Goal: Information Seeking & Learning: Compare options

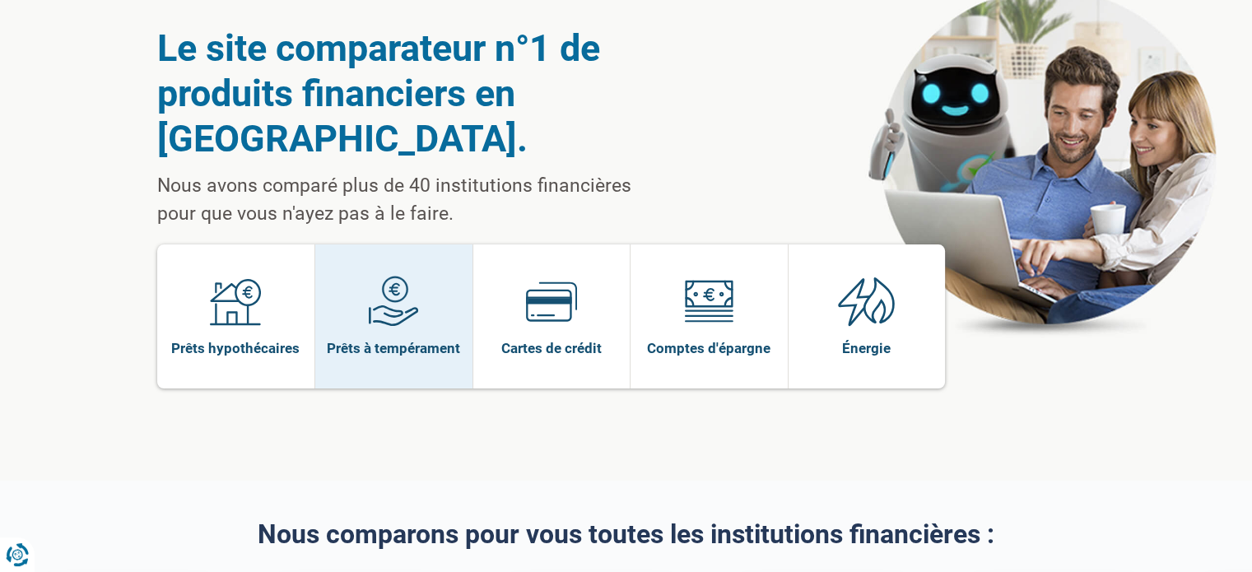
click at [406, 304] on img at bounding box center [393, 301] width 51 height 51
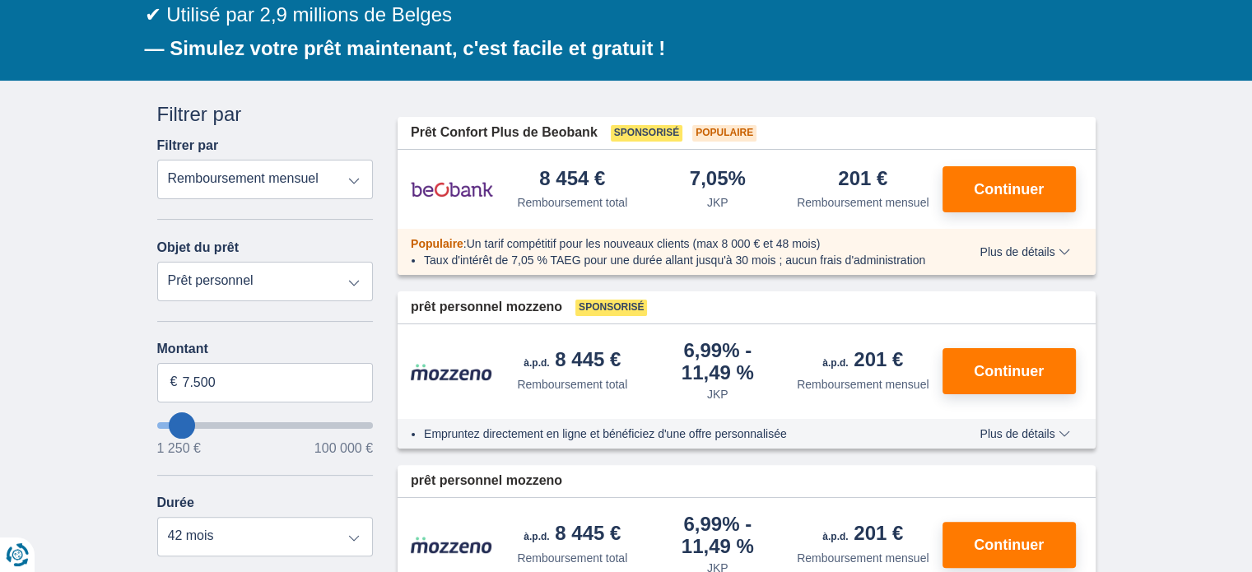
type input "12250"
type input "12.250"
select select "60"
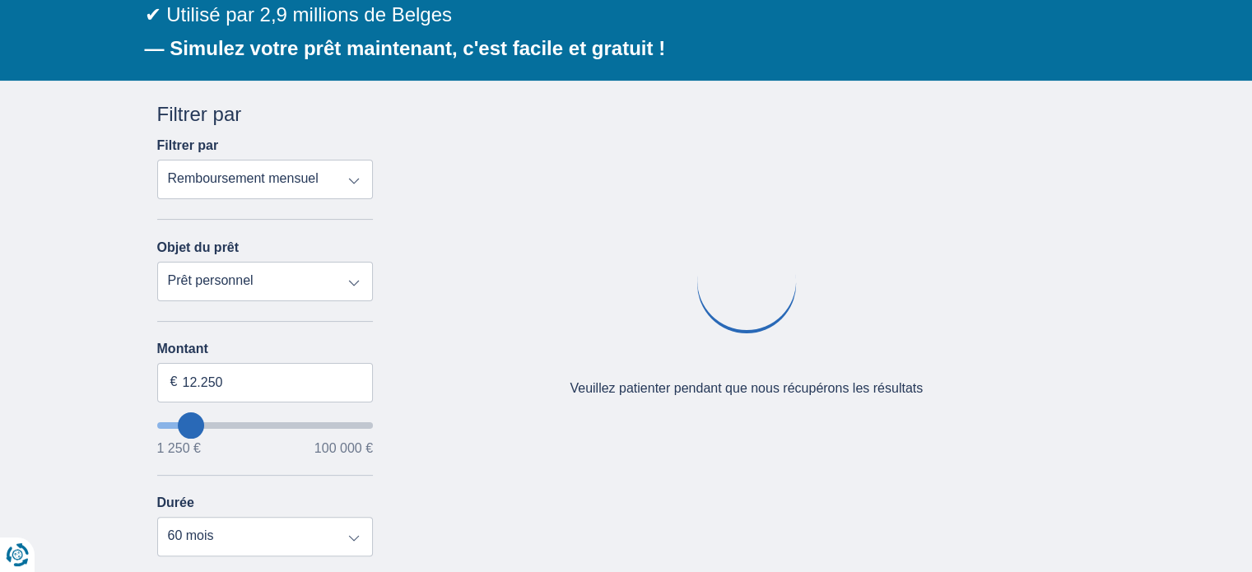
type input "29250"
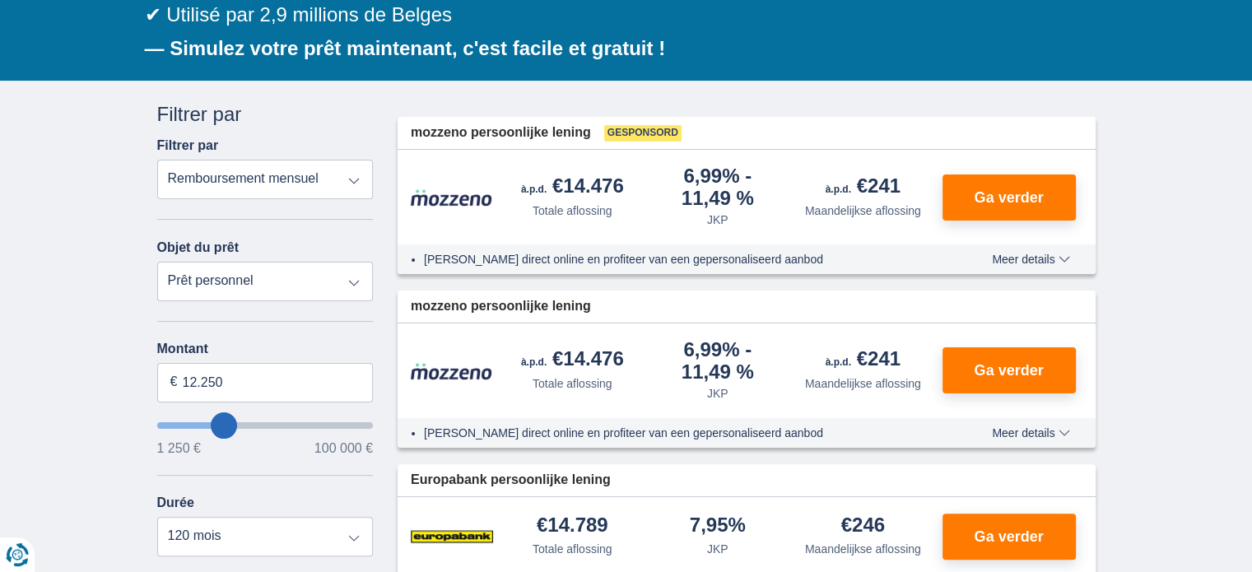
type input "29.250"
select select "120"
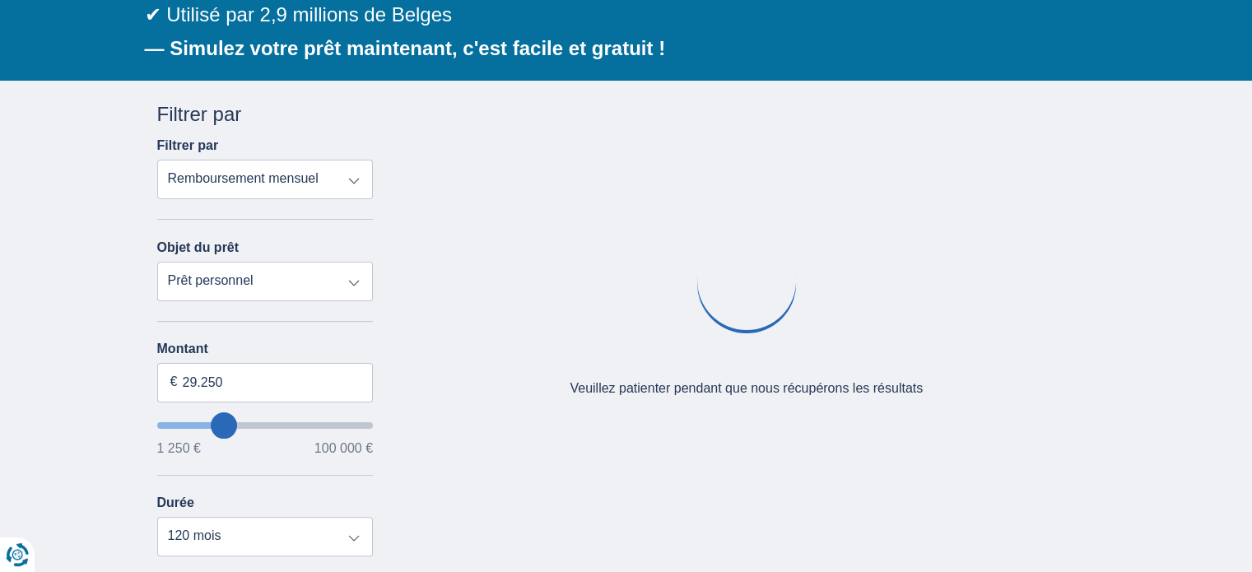
type input "34250"
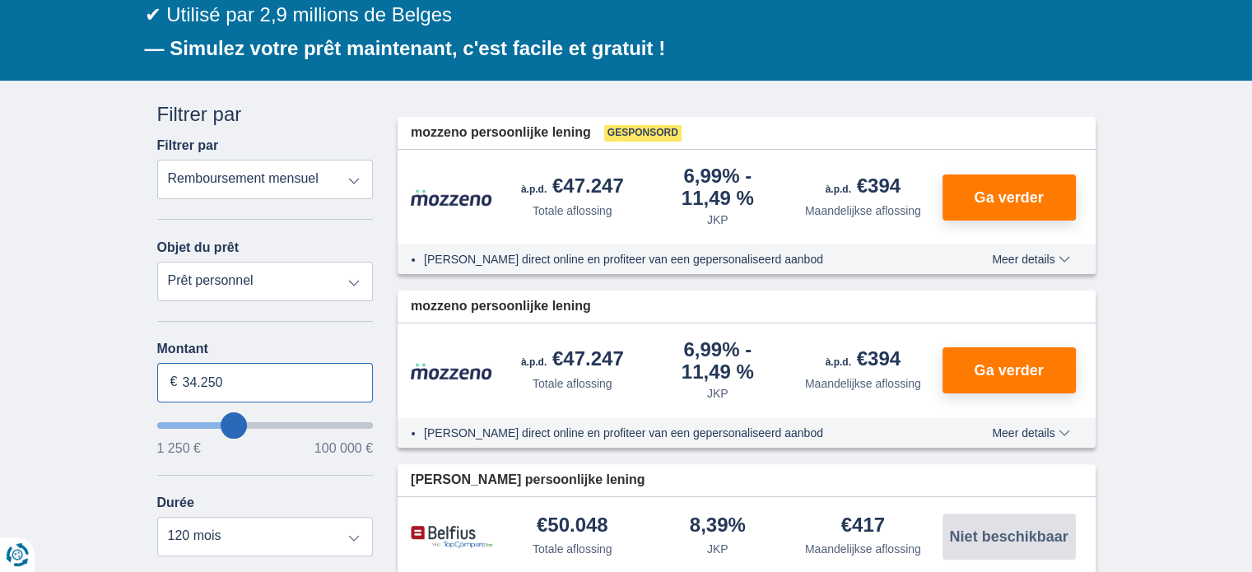
drag, startPoint x: 153, startPoint y: 411, endPoint x: 132, endPoint y: 407, distance: 21.6
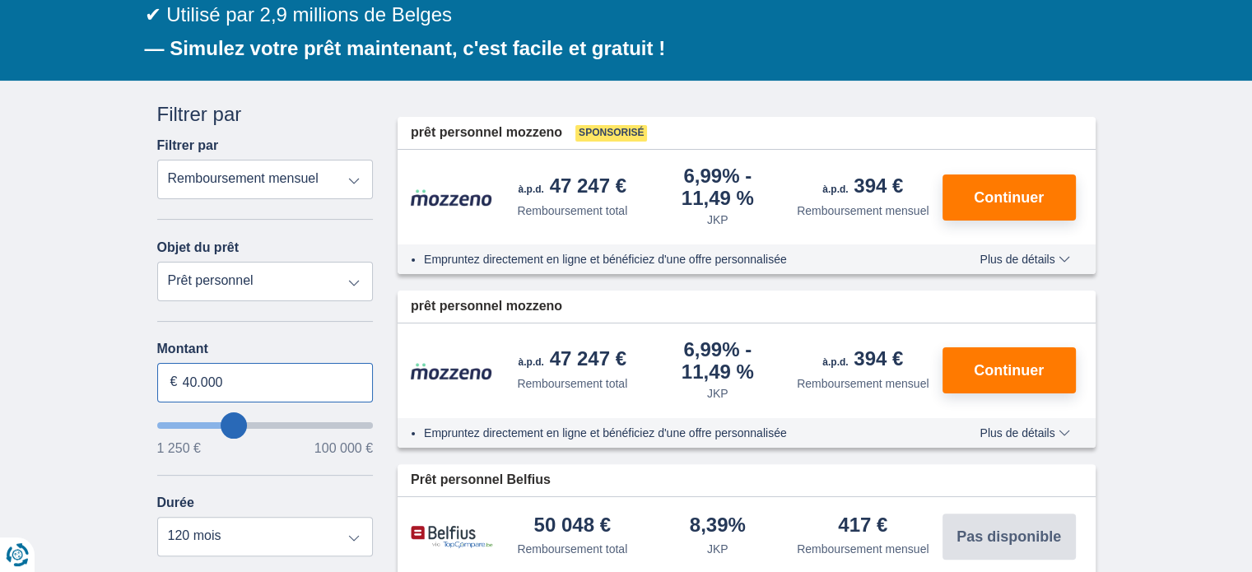
type input "40.000"
type input "40250"
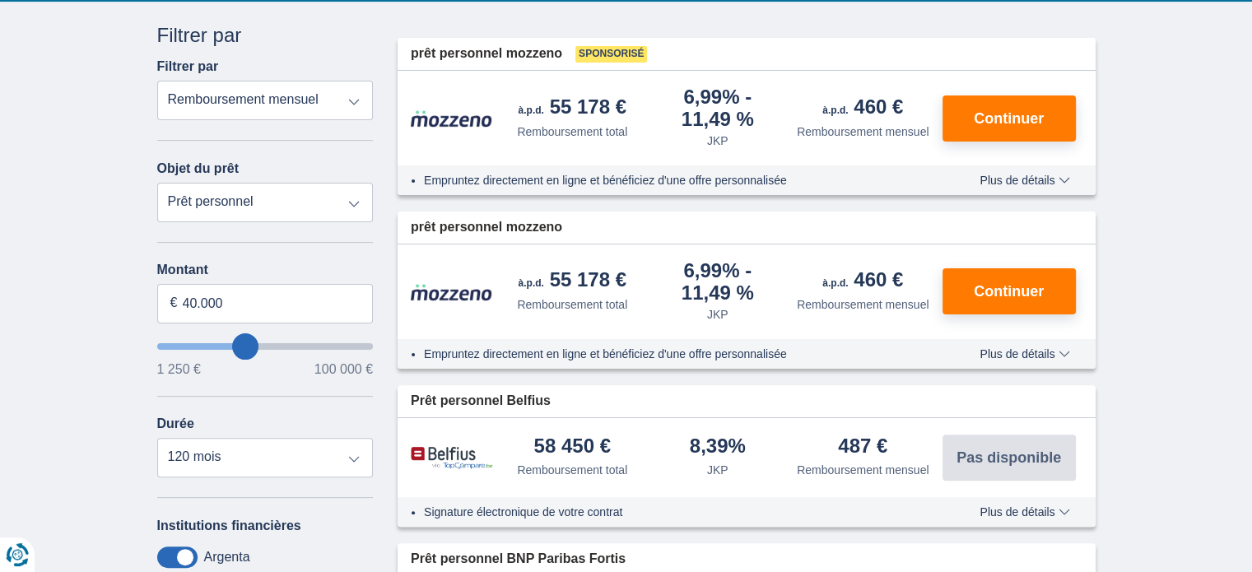
scroll to position [411, 0]
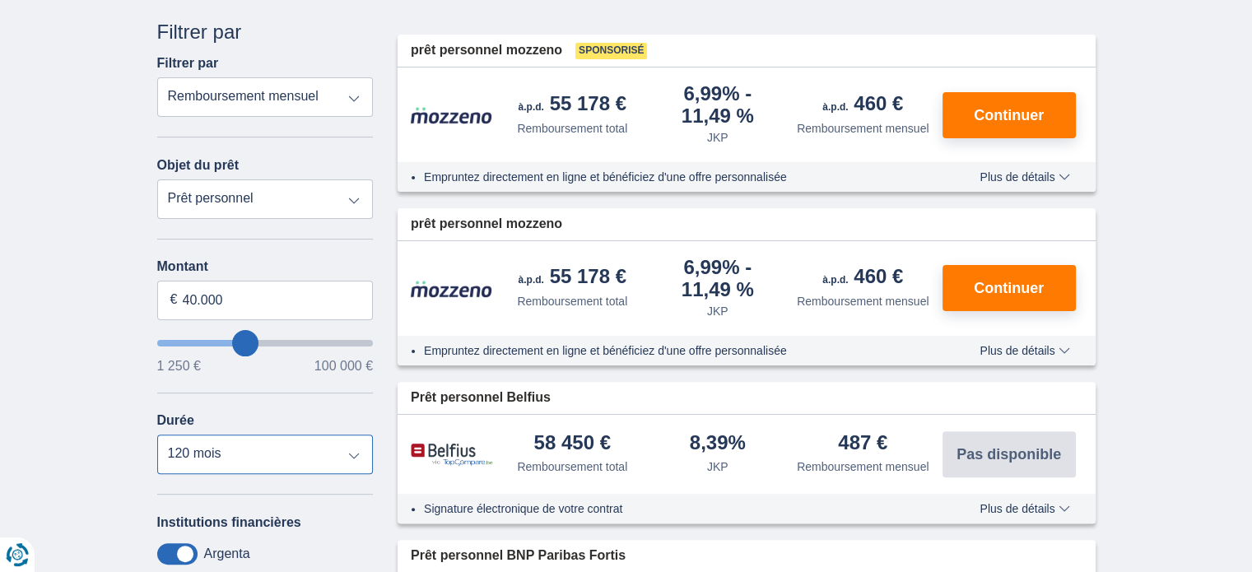
click at [300, 455] on select "12 mois 18 mois 24 mois 30 mois 36 mois 42 mois 48 mois 60 mois 72 mois 84 mois…" at bounding box center [265, 455] width 216 height 40
select select "12"
click at [157, 435] on select "12 mois 18 mois 24 mois 30 mois 36 mois 42 mois 48 mois 60 mois 72 mois 84 mois…" at bounding box center [265, 455] width 216 height 40
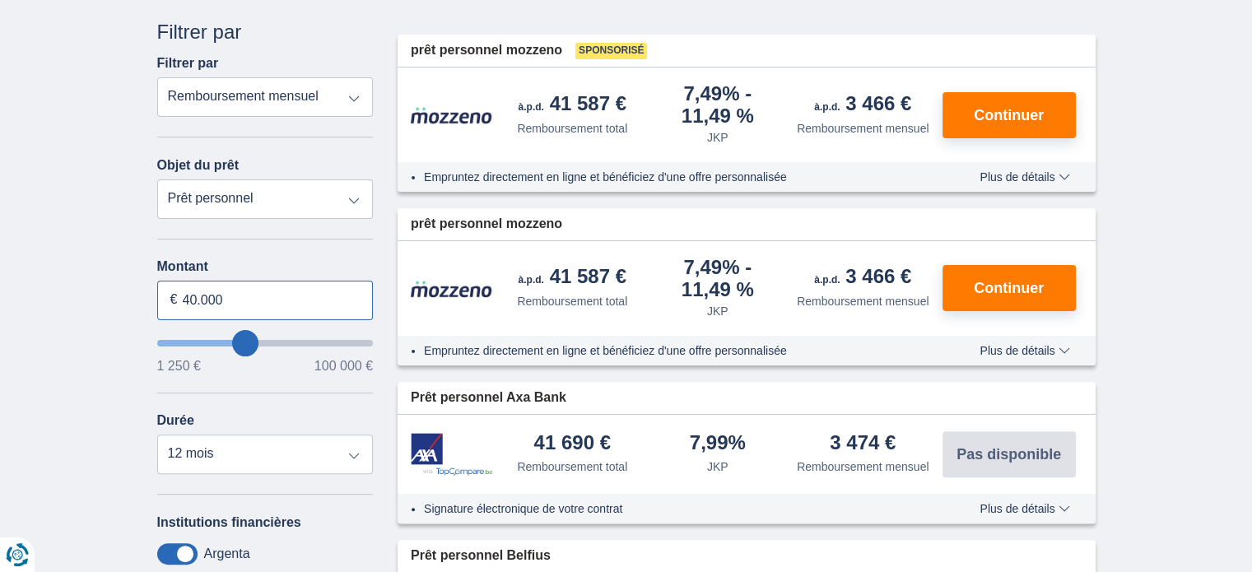
drag, startPoint x: 235, startPoint y: 295, endPoint x: 138, endPoint y: 301, distance: 97.3
type input "25.000"
type input "25250"
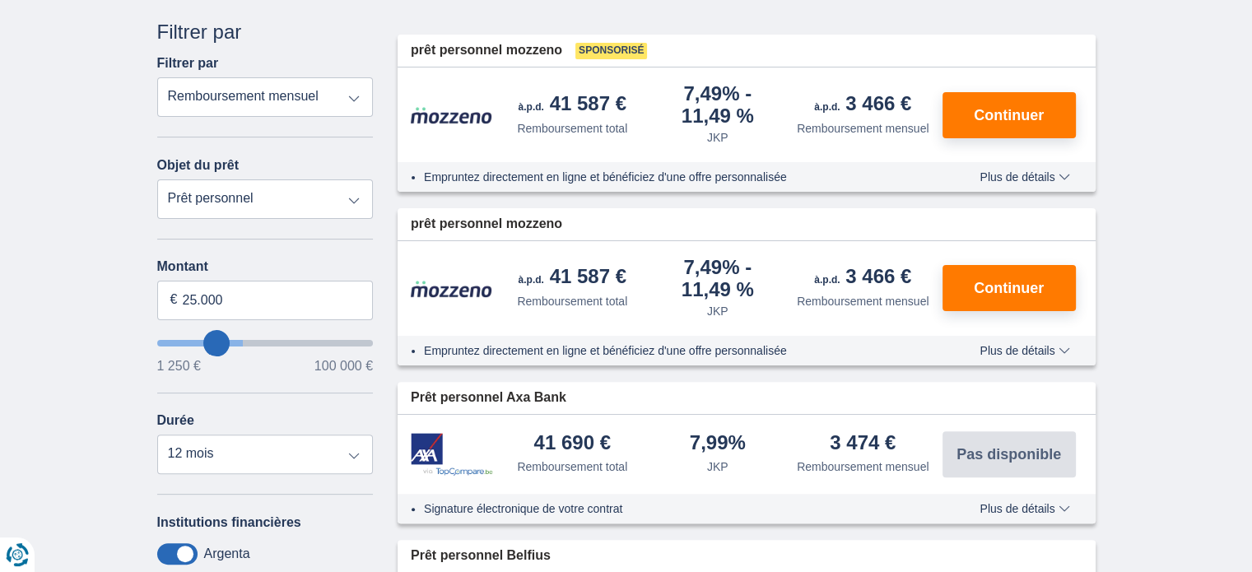
select select "120"
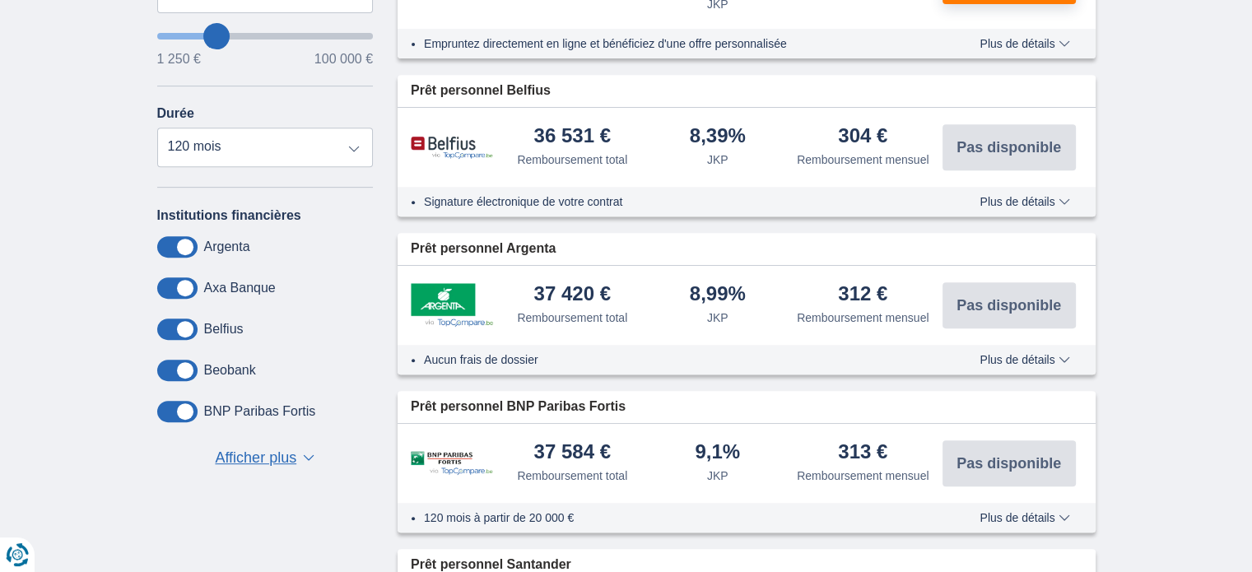
scroll to position [741, 0]
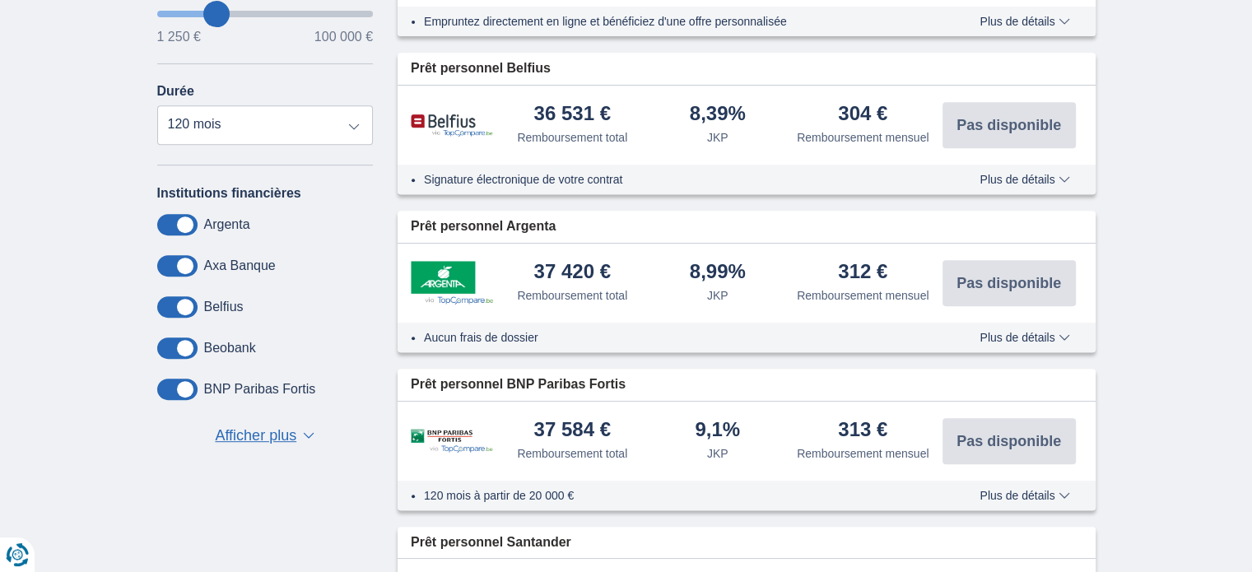
click at [271, 435] on font "Afficher plus" at bounding box center [255, 435] width 81 height 16
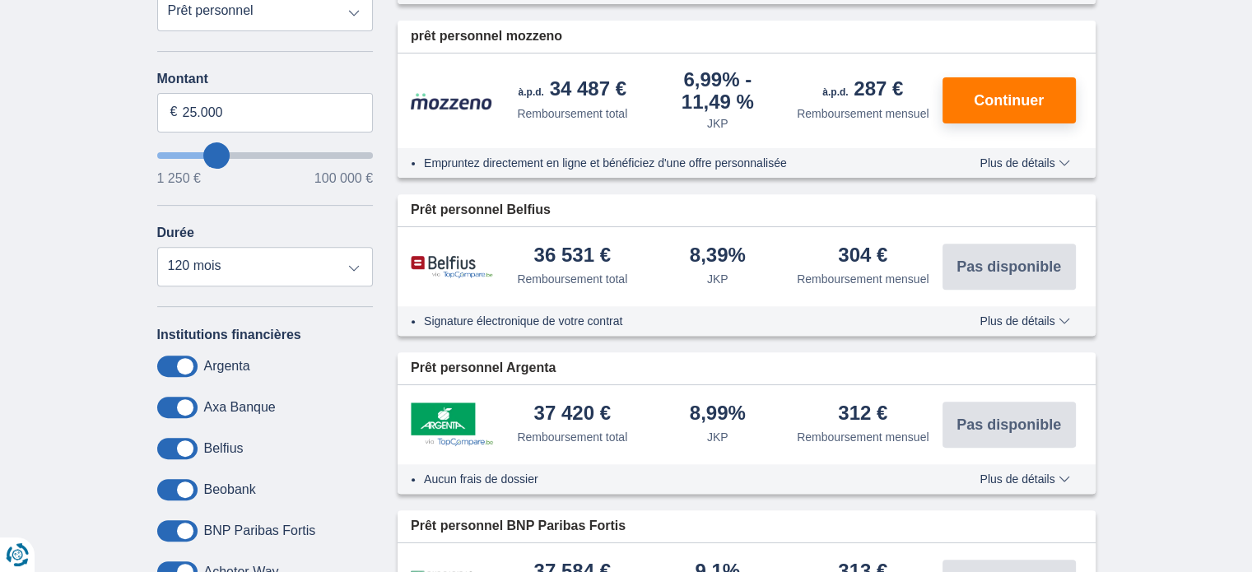
scroll to position [247, 0]
